Goal: Task Accomplishment & Management: Manage account settings

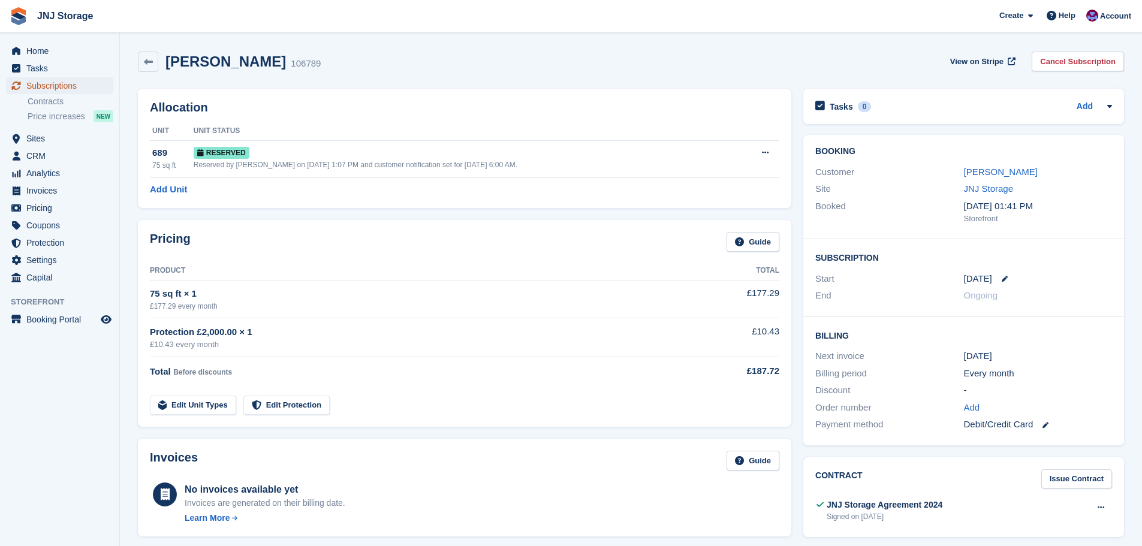
click at [44, 83] on span "Subscriptions" at bounding box center [62, 85] width 72 height 17
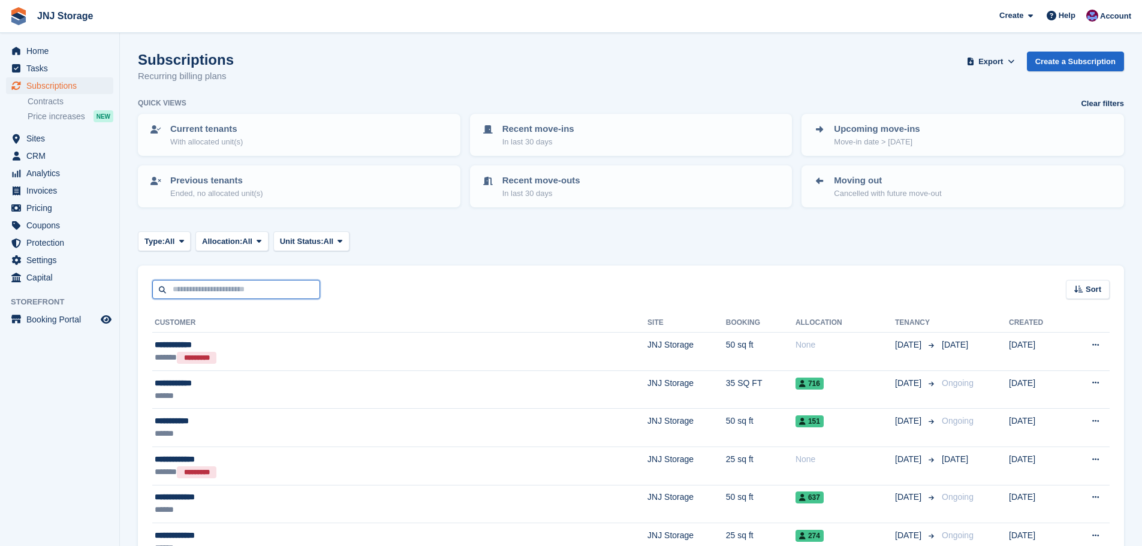
click at [239, 288] on input "text" at bounding box center [236, 290] width 168 height 20
type input "**********"
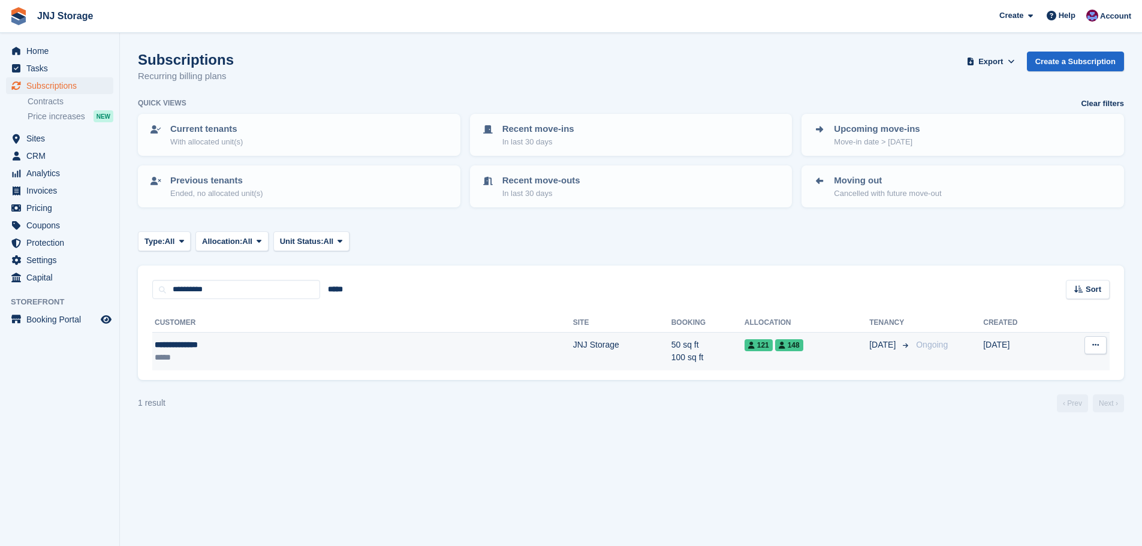
click at [303, 345] on div "**********" at bounding box center [252, 345] width 195 height 13
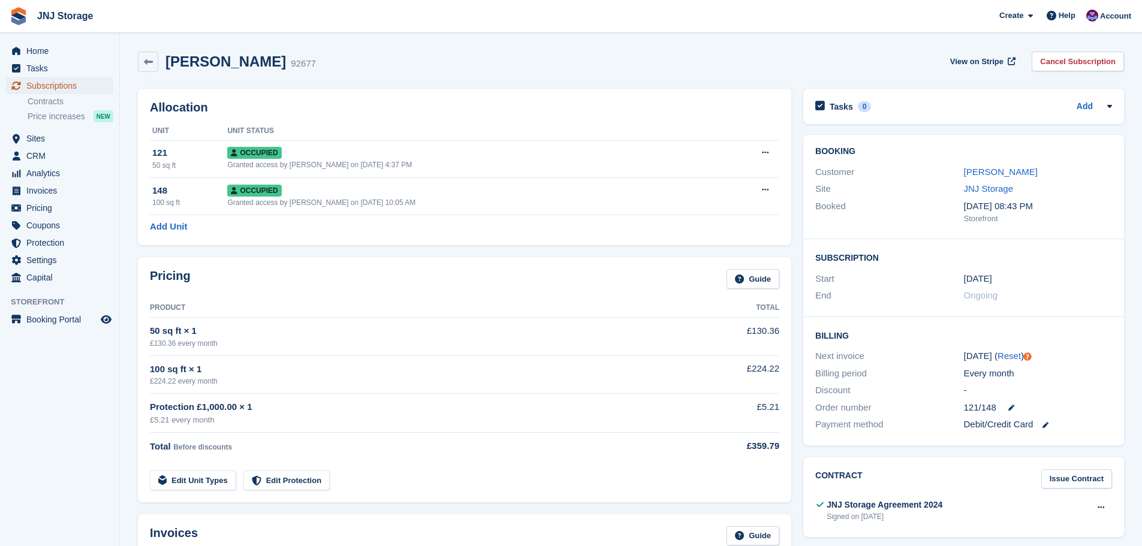
click at [44, 83] on span "Subscriptions" at bounding box center [62, 85] width 72 height 17
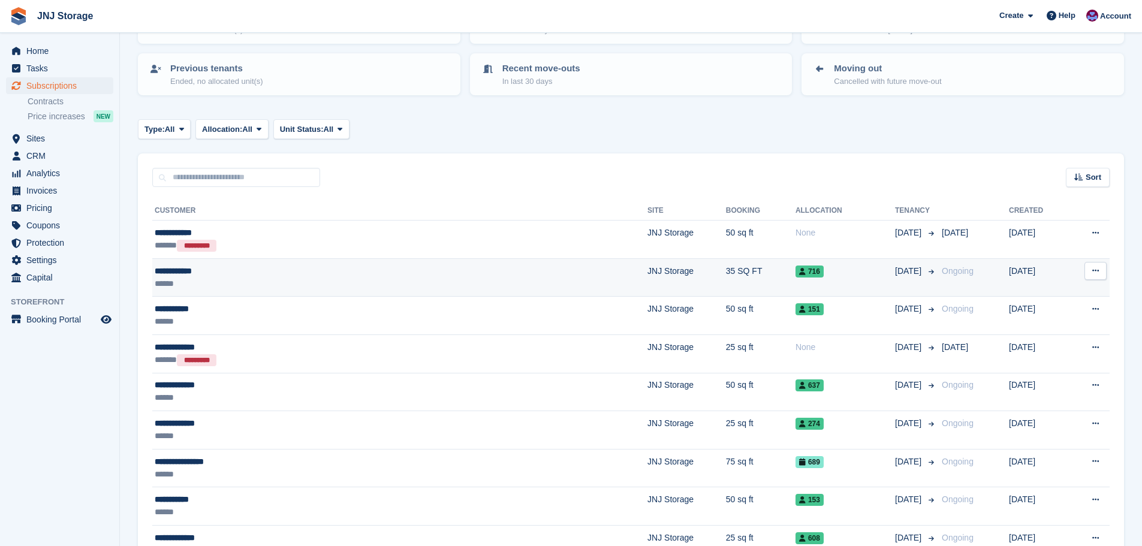
scroll to position [120, 0]
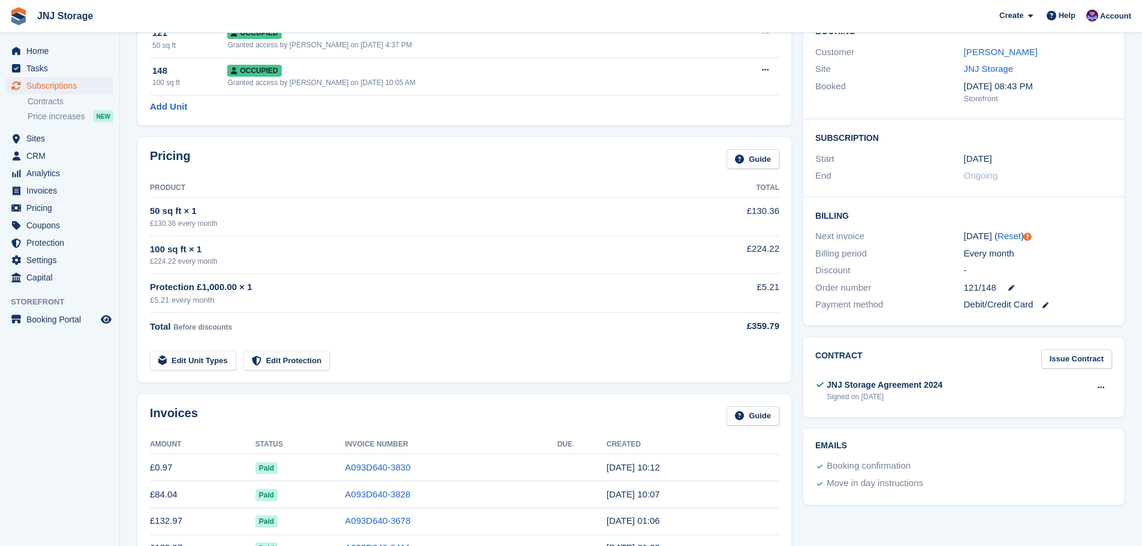
scroll to position [60, 0]
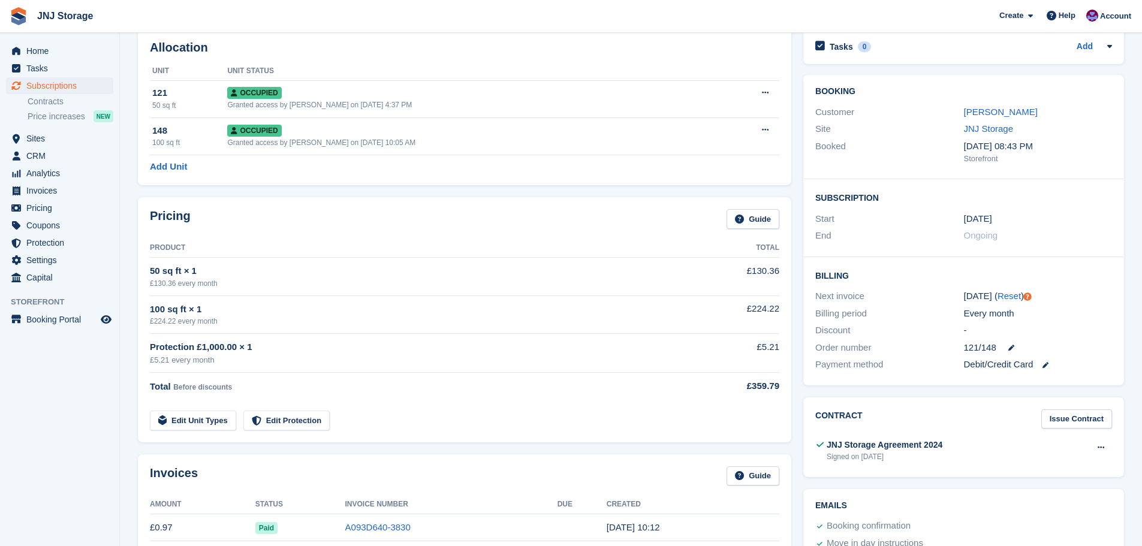
click at [468, 197] on div "Pricing Guide Product Total 50 sq ft × 1 £130.36 every month £130.36 100 sq ft …" at bounding box center [465, 319] width 666 height 257
click at [456, 191] on div "Pricing Guide Product Total 50 sq ft × 1 £130.36 every month £130.36 100 sq ft …" at bounding box center [465, 319] width 666 height 257
click at [167, 167] on link "Add Unit" at bounding box center [168, 167] width 37 height 14
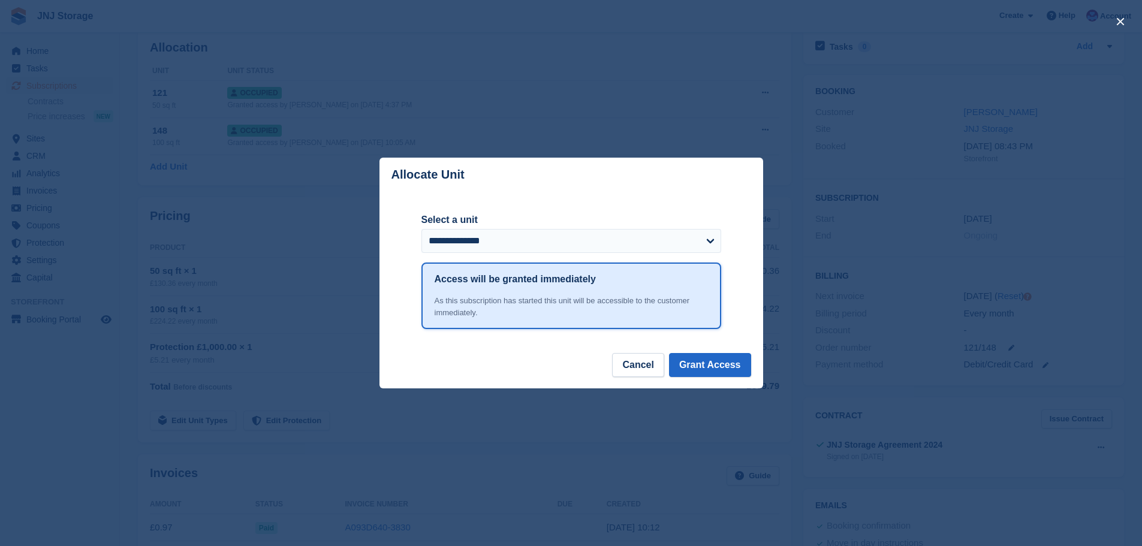
click at [401, 115] on div "close" at bounding box center [571, 273] width 1142 height 546
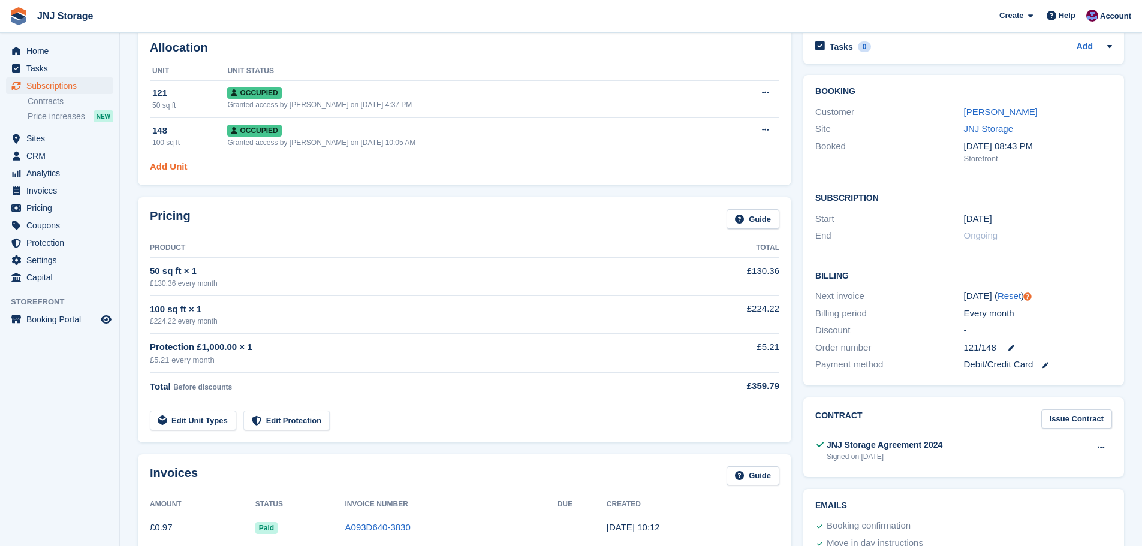
click at [174, 165] on link "Add Unit" at bounding box center [168, 167] width 37 height 14
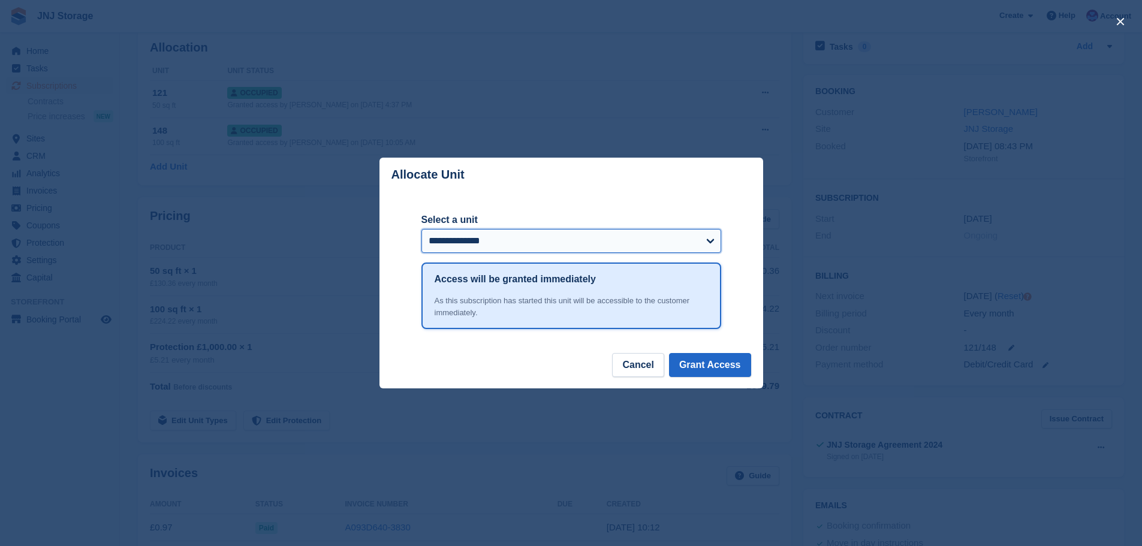
click at [586, 235] on select "**********" at bounding box center [572, 241] width 300 height 24
click at [772, 116] on div "close" at bounding box center [571, 273] width 1142 height 546
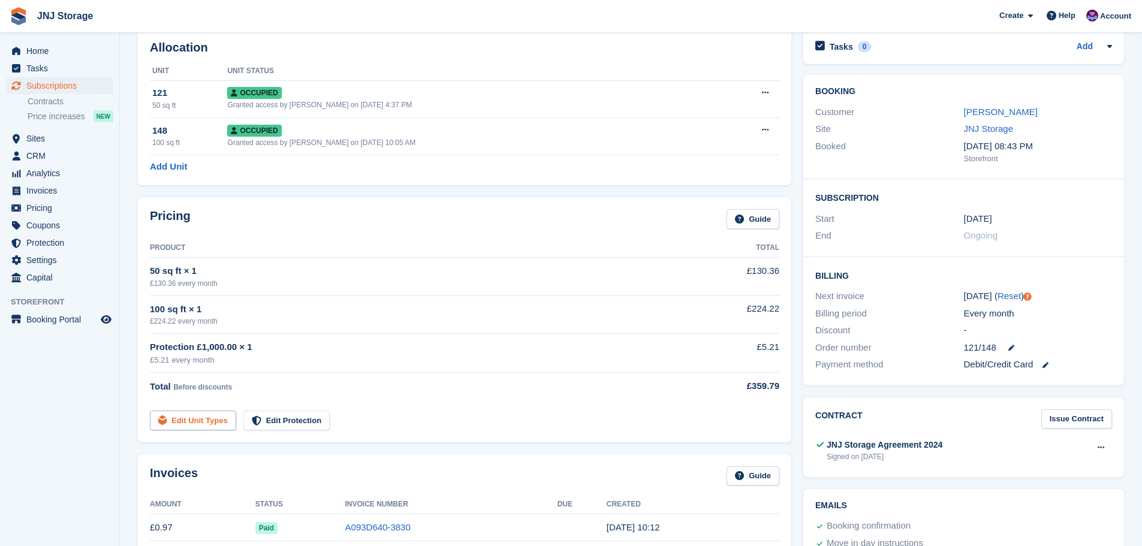
click at [214, 421] on link "Edit Unit Types" at bounding box center [193, 421] width 86 height 20
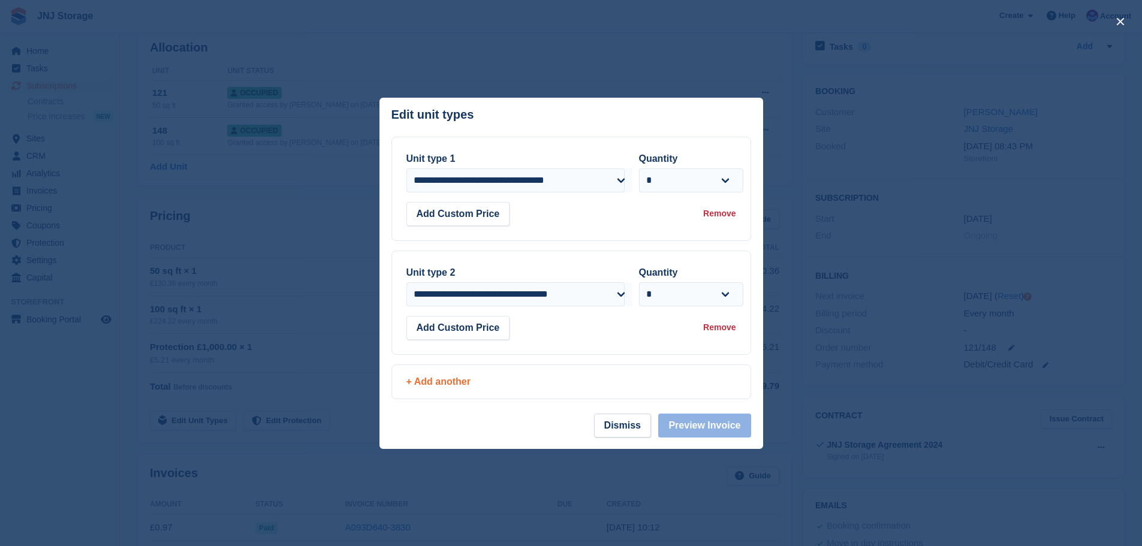
click at [425, 385] on div "+ Add another" at bounding box center [572, 382] width 330 height 14
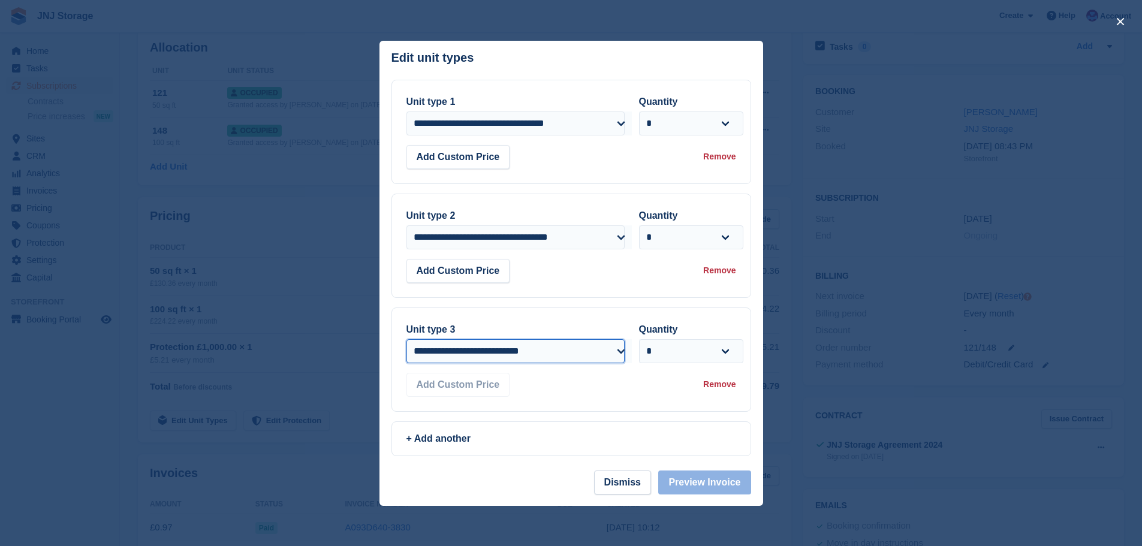
click at [610, 351] on select "**********" at bounding box center [516, 351] width 218 height 24
drag, startPoint x: 629, startPoint y: 484, endPoint x: 622, endPoint y: 477, distance: 10.2
click at [629, 484] on button "Dismiss" at bounding box center [622, 483] width 57 height 24
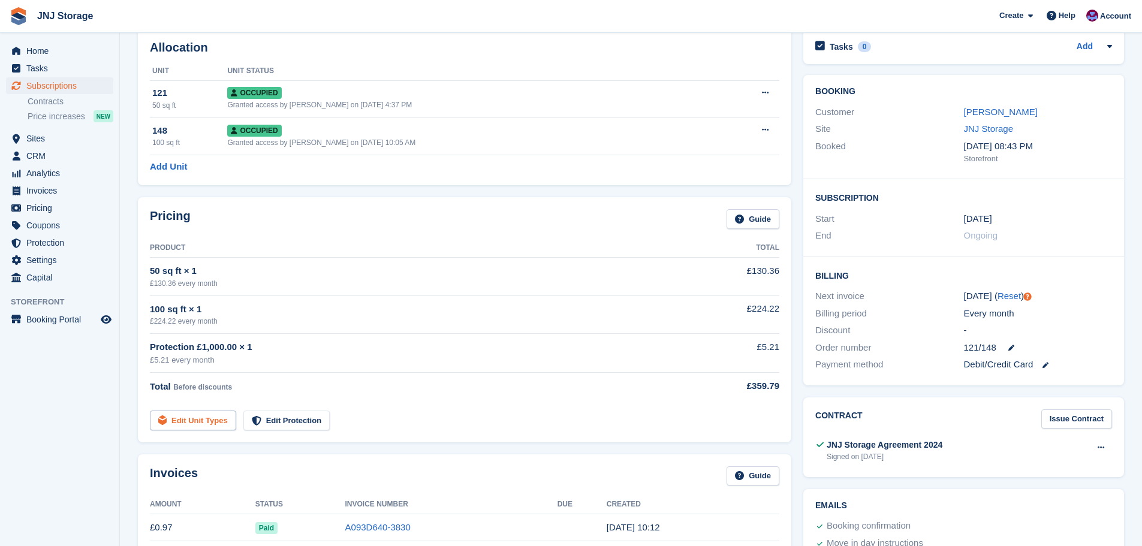
click at [200, 419] on link "Edit Unit Types" at bounding box center [193, 421] width 86 height 20
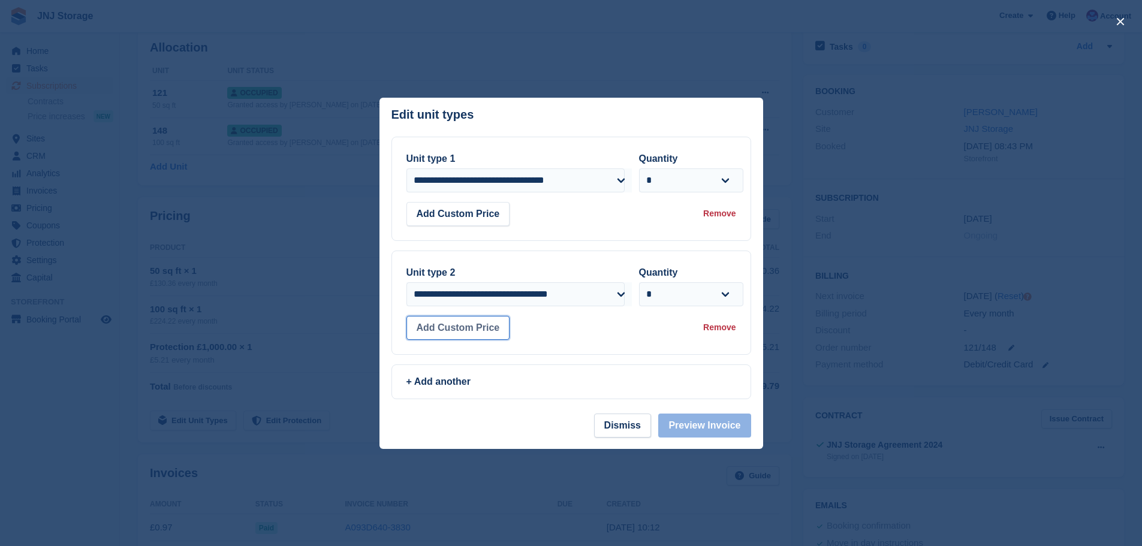
click at [481, 330] on button "Add Custom Price" at bounding box center [459, 328] width 104 height 24
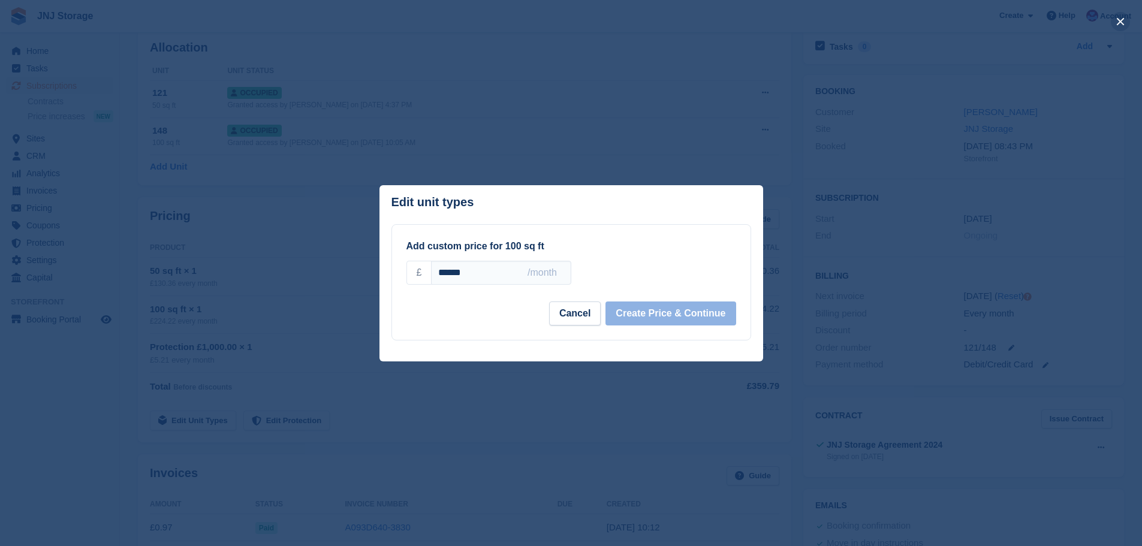
click at [1119, 19] on button "close" at bounding box center [1120, 21] width 19 height 19
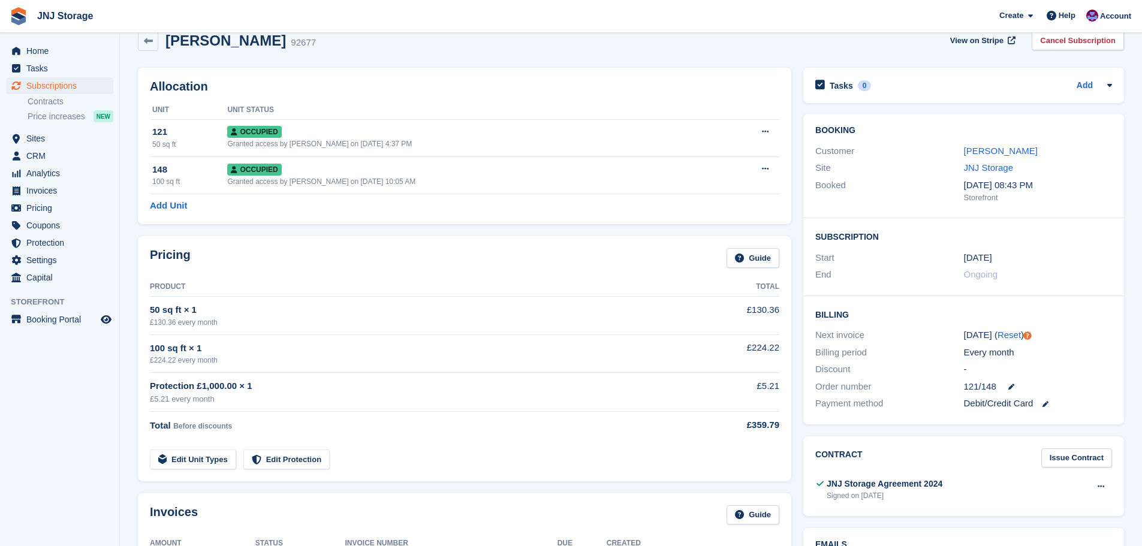
scroll to position [0, 0]
